Goal: Find specific page/section

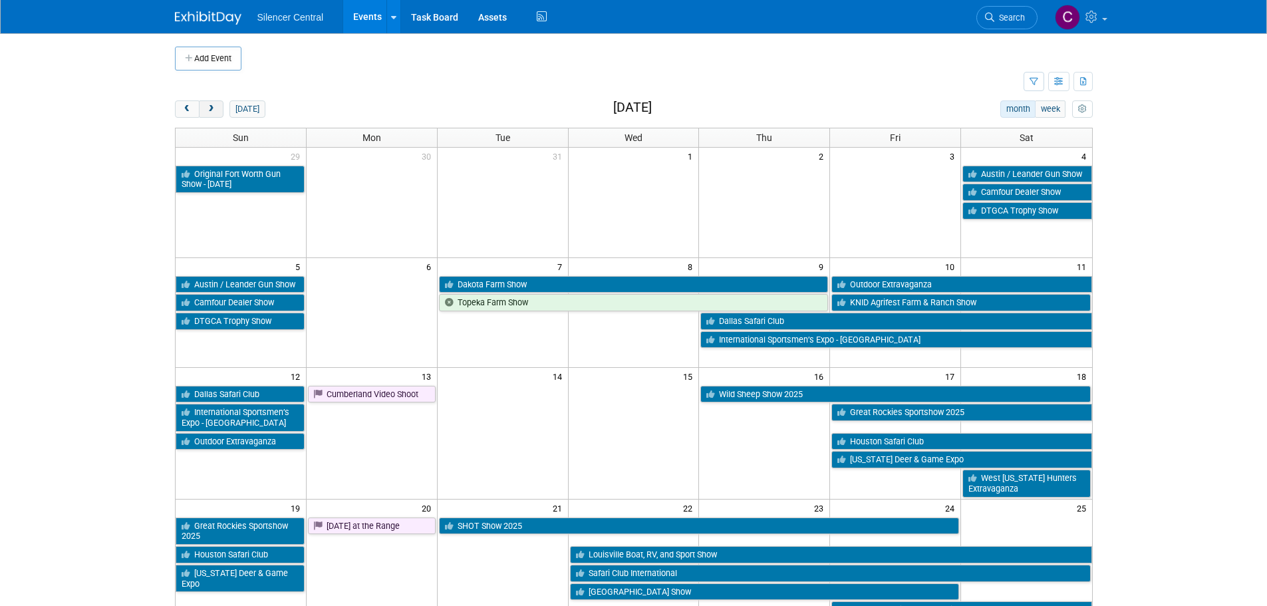
click at [206, 111] on span "next" at bounding box center [211, 109] width 10 height 9
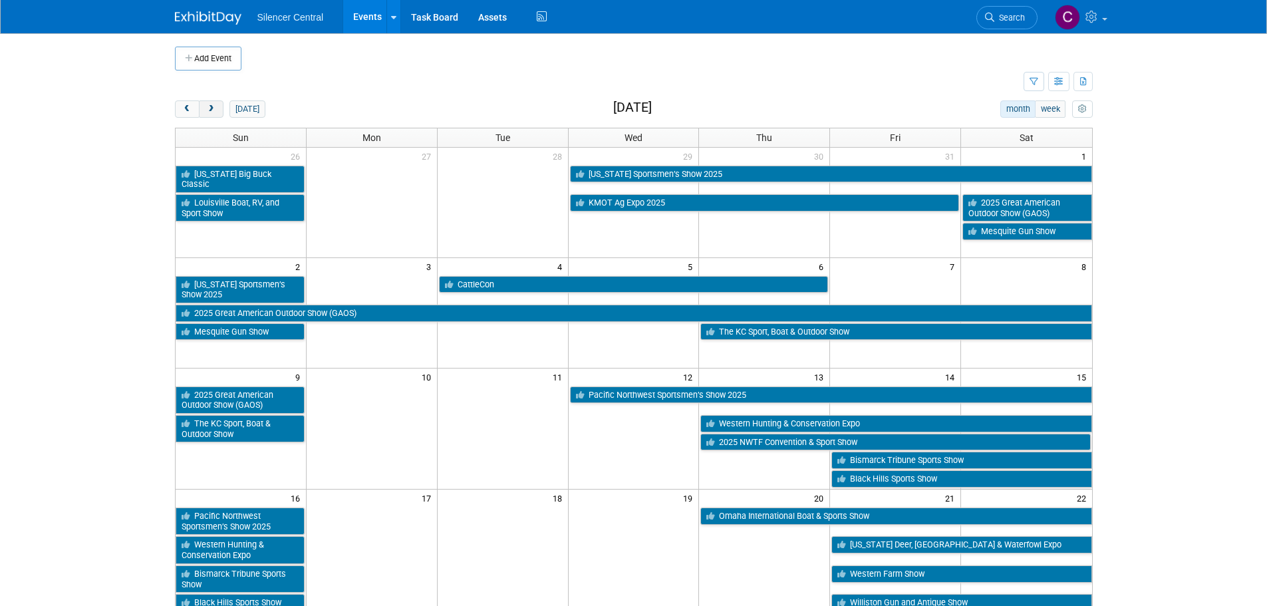
click at [206, 111] on span "next" at bounding box center [211, 109] width 10 height 9
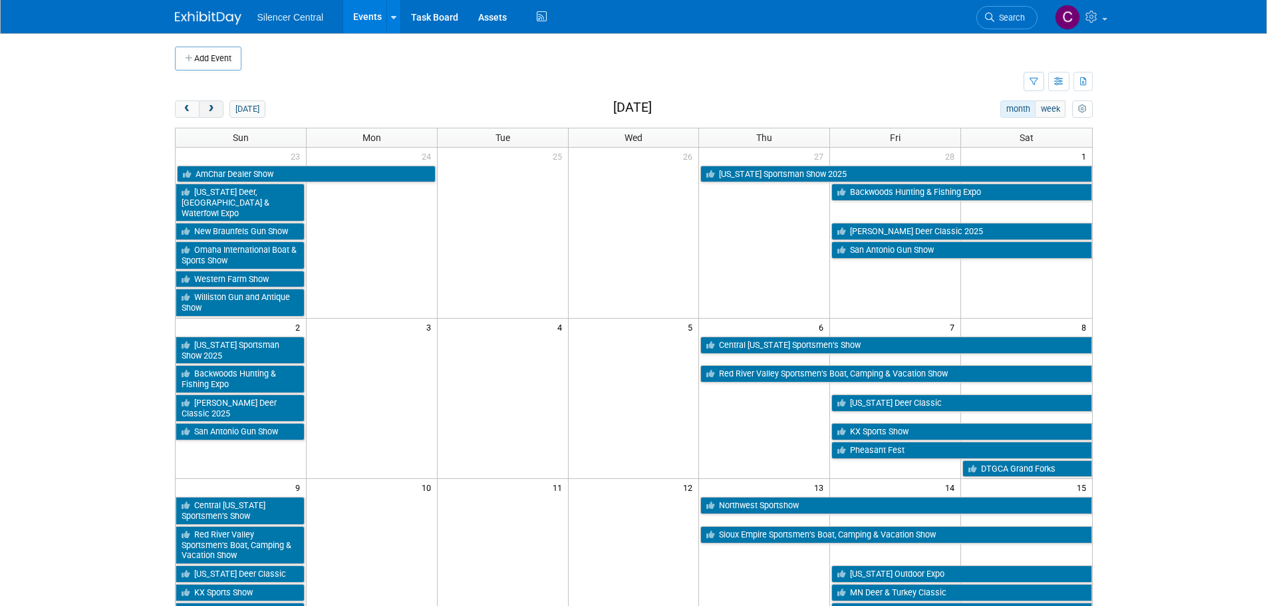
click at [206, 111] on span "next" at bounding box center [211, 109] width 10 height 9
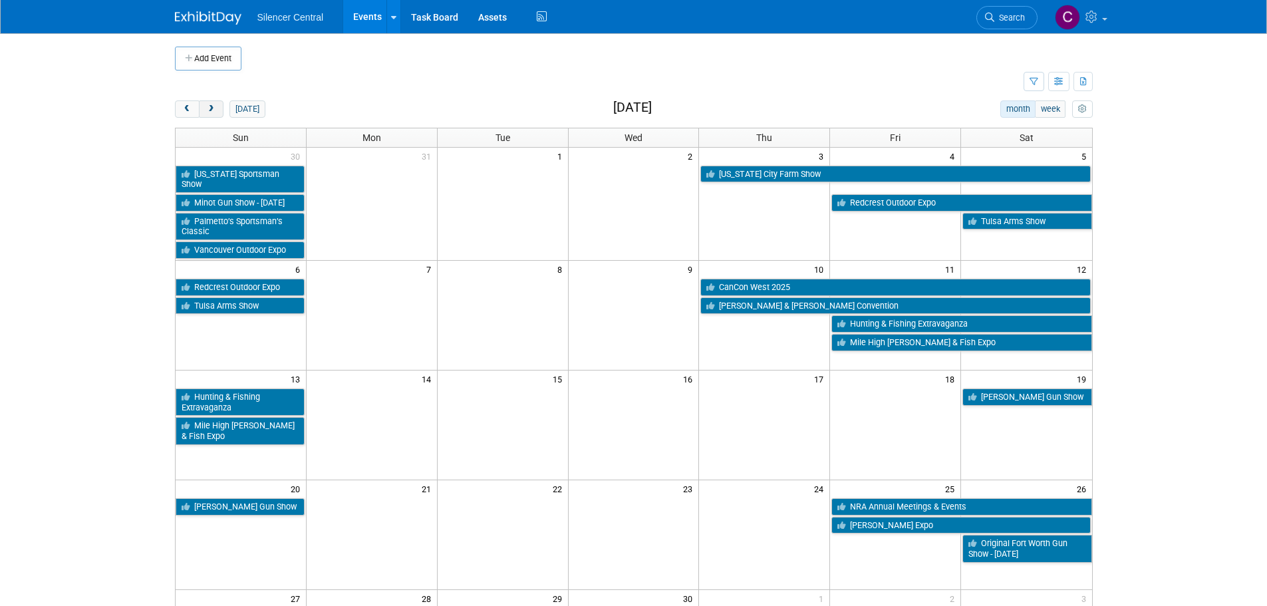
click at [206, 111] on span "next" at bounding box center [211, 109] width 10 height 9
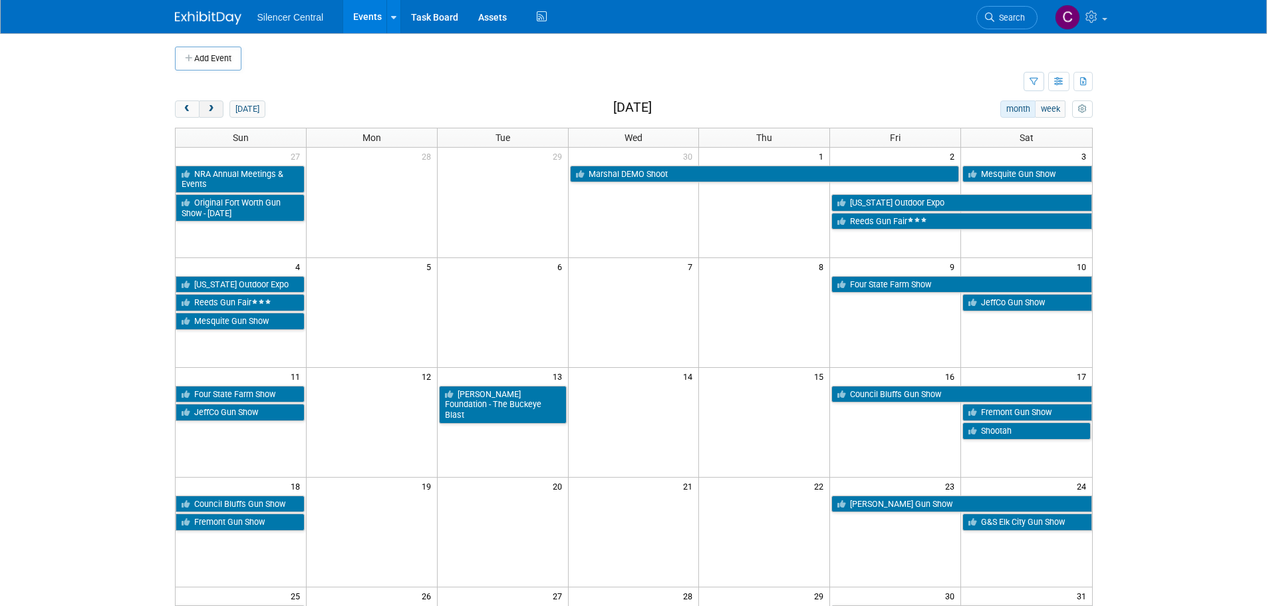
click at [206, 111] on span "next" at bounding box center [211, 109] width 10 height 9
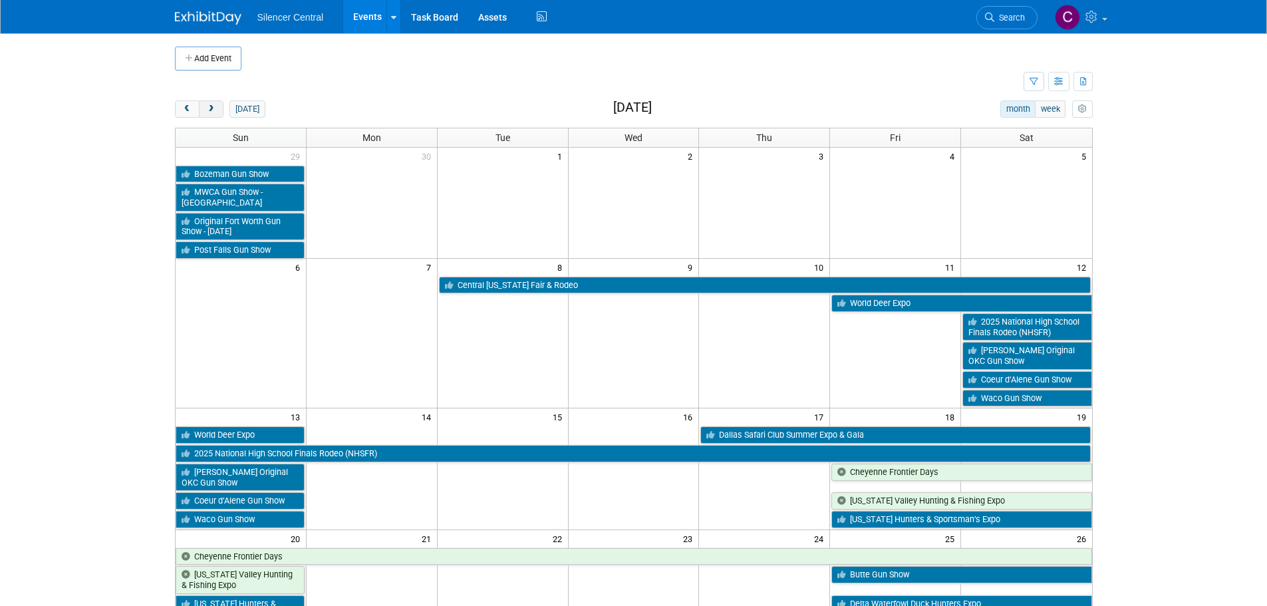
click at [206, 111] on span "next" at bounding box center [211, 109] width 10 height 9
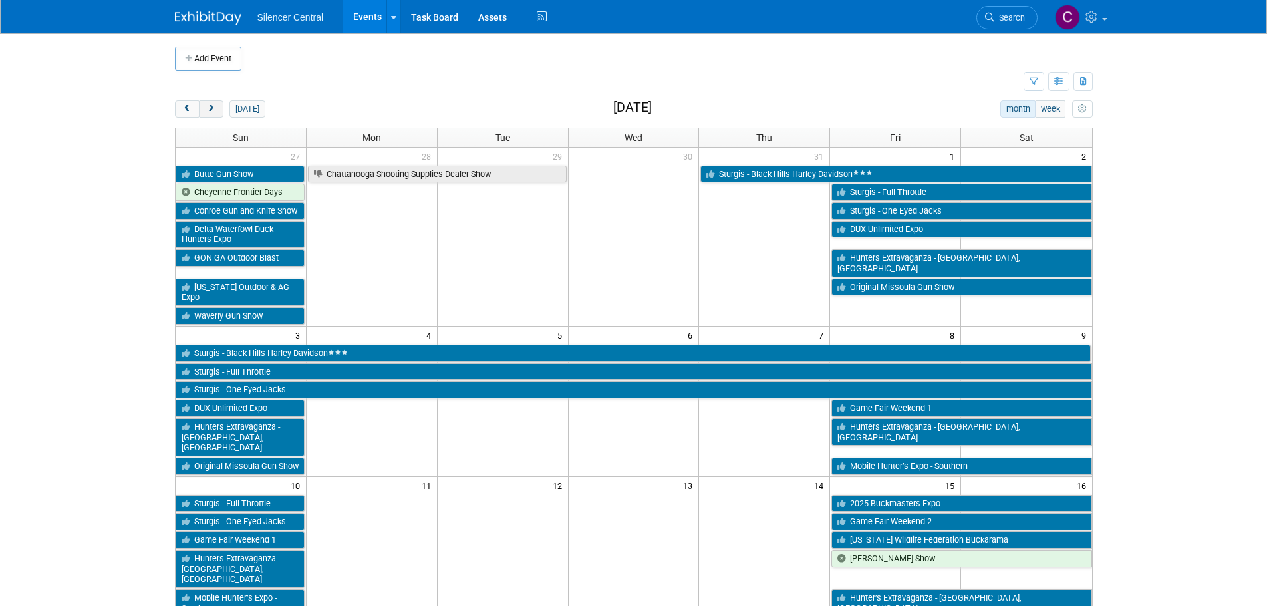
click at [206, 111] on span "next" at bounding box center [211, 109] width 10 height 9
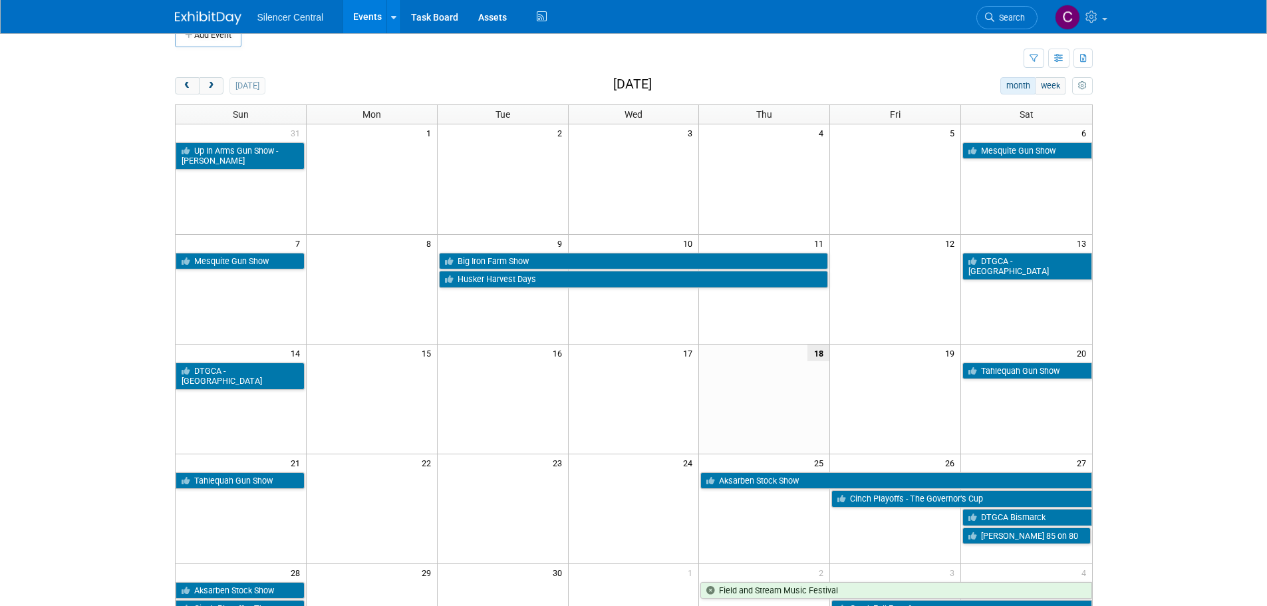
scroll to position [199, 0]
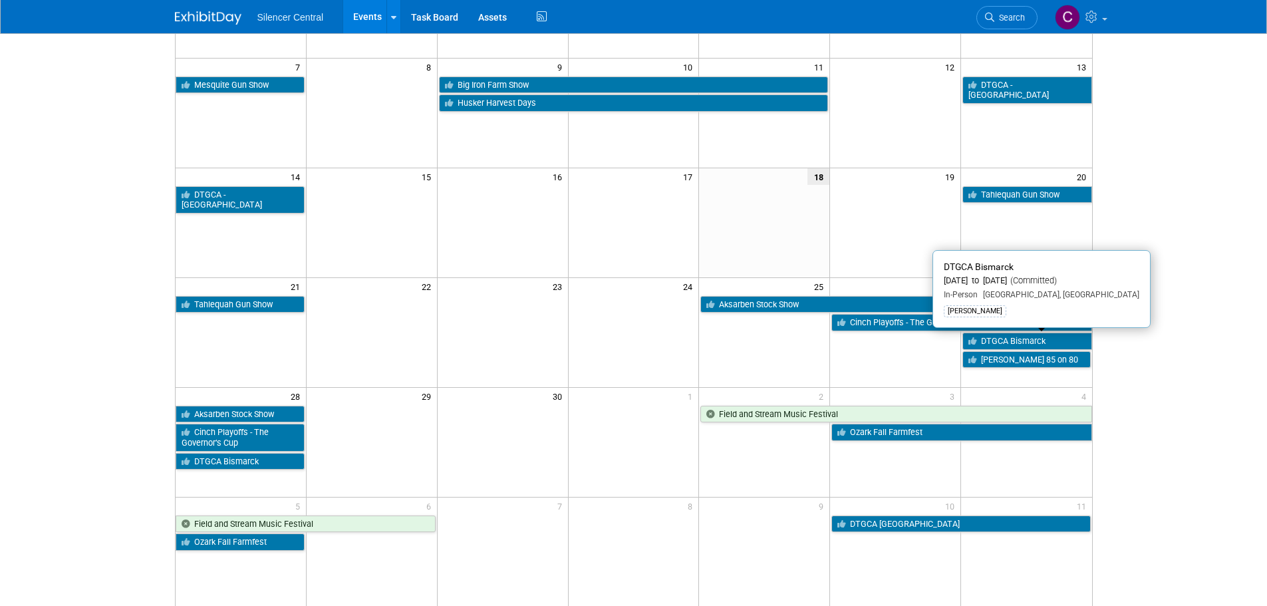
click at [1012, 342] on link "DTGCA Bismarck" at bounding box center [1026, 340] width 129 height 17
